Goal: Task Accomplishment & Management: Manage account settings

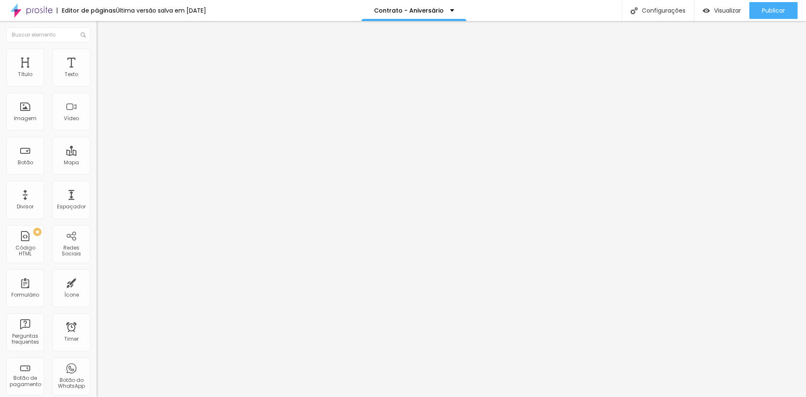
click at [97, 55] on ul "Conteúdo Estilo Avançado" at bounding box center [145, 52] width 97 height 25
click at [97, 56] on li "Estilo" at bounding box center [145, 53] width 97 height 8
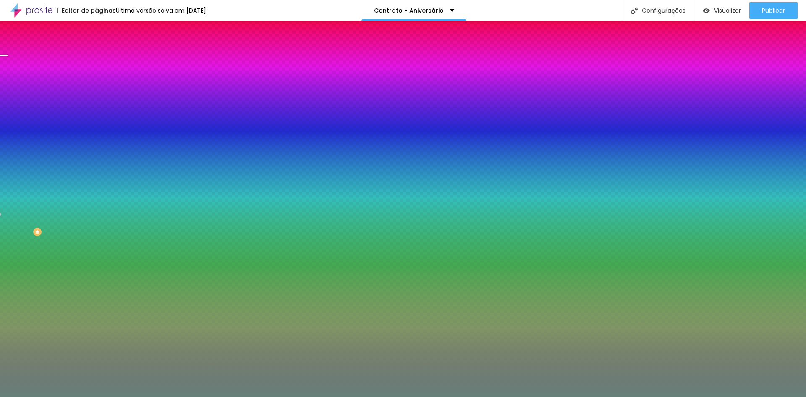
click at [97, 77] on span "Trocar imagem" at bounding box center [120, 73] width 46 height 7
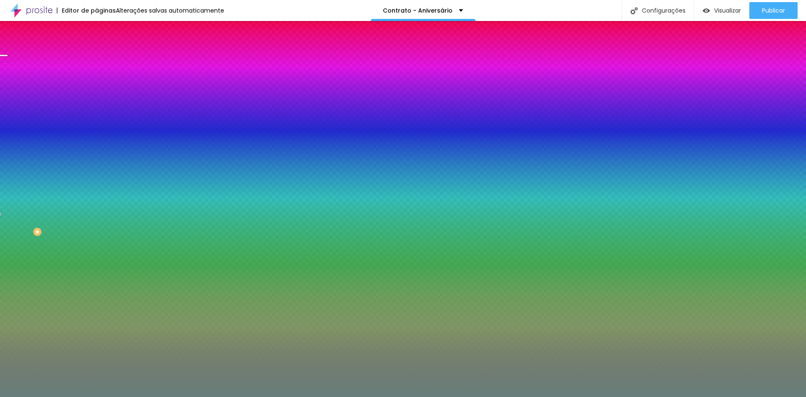
drag, startPoint x: 758, startPoint y: 371, endPoint x: 750, endPoint y: 369, distance: 7.3
click at [97, 77] on span "Trocar imagem" at bounding box center [120, 73] width 46 height 7
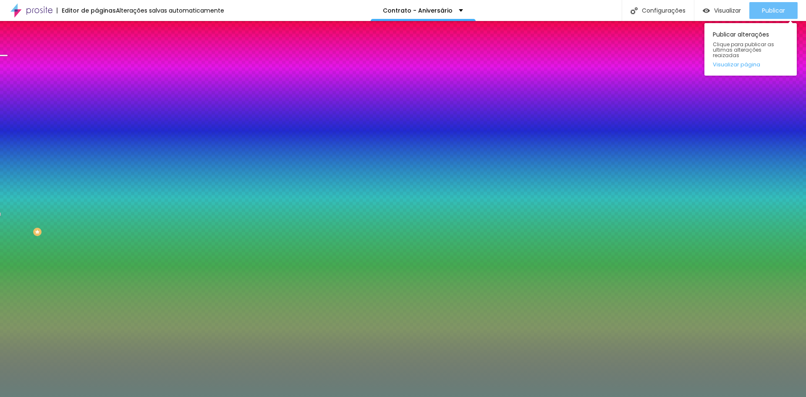
click at [776, 8] on span "Publicar" at bounding box center [773, 10] width 23 height 7
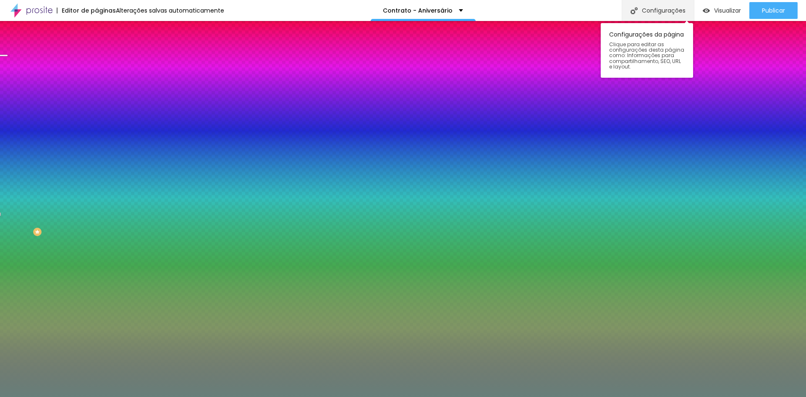
click at [670, 14] on div "Configurações" at bounding box center [658, 10] width 72 height 21
